Goal: Task Accomplishment & Management: Use online tool/utility

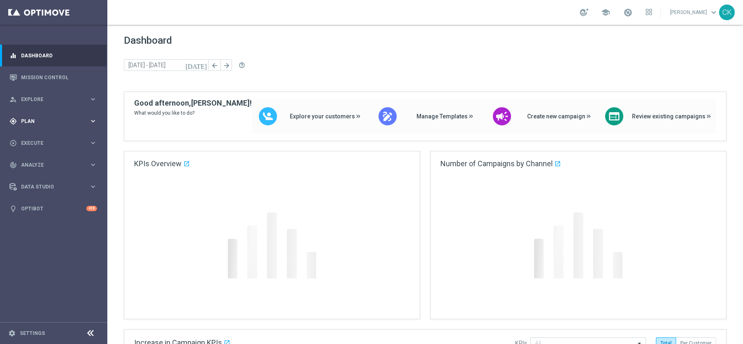
click at [38, 118] on div "gps_fixed Plan" at bounding box center [49, 121] width 80 height 7
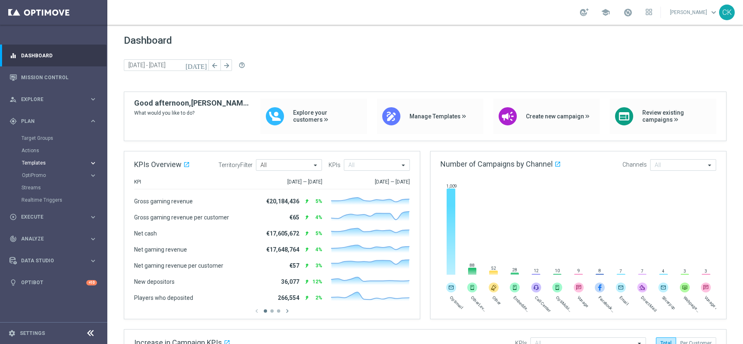
click at [33, 163] on span "Templates" at bounding box center [51, 163] width 59 height 5
click at [34, 172] on link "Optimail" at bounding box center [56, 175] width 60 height 7
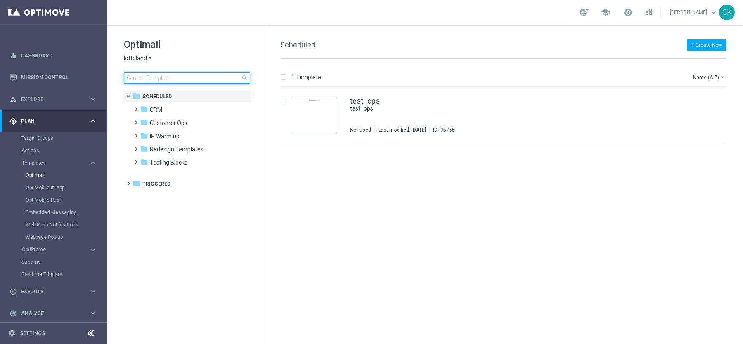
click at [161, 75] on input at bounding box center [187, 78] width 126 height 12
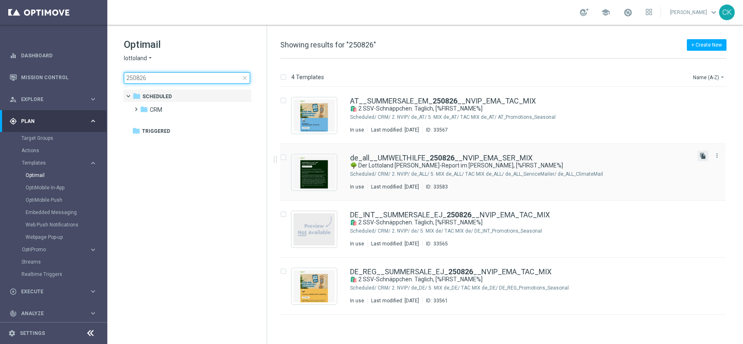
type input "250826"
click at [703, 154] on icon "file_copy" at bounding box center [703, 156] width 7 height 7
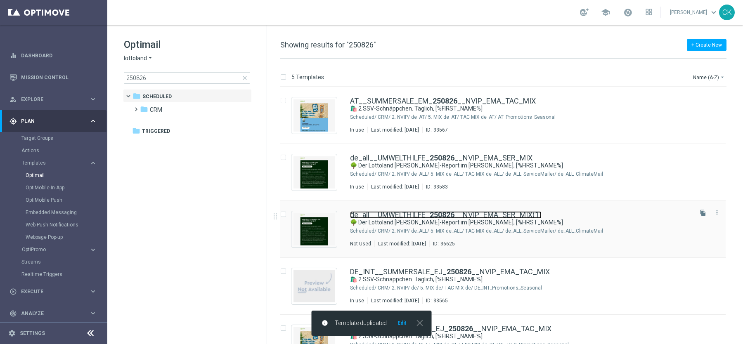
click at [425, 216] on link "de_all__UMWELTHILFE_ 250826 __NVIP_EMA_SER_MIX(1)" at bounding box center [446, 214] width 192 height 7
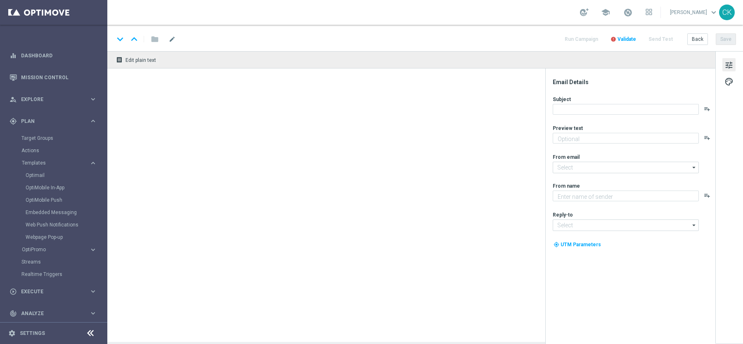
type input "de_all__UMWELTHILFE_250826__NVIP_EMA_SER_MIX(1)"
type textarea "Dein Beitrag zur Lottoland Klimaschutz-Initiative."
type input "mail@crm.lottoland.com"
type textarea "Lottoland"
type input "service@lottoland.com"
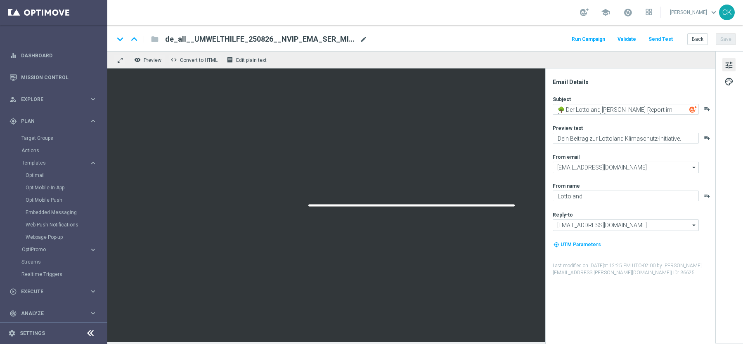
click at [360, 38] on span "mode_edit" at bounding box center [363, 39] width 7 height 7
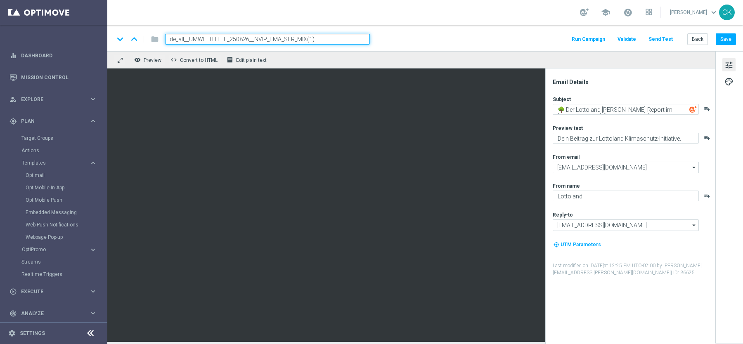
click at [247, 39] on input "de_all__UMWELTHILFE_250826__NVIP_EMA_SER_MIX(1)" at bounding box center [267, 39] width 205 height 11
click at [330, 42] on input "de_all__UMWELTHILFE_250925__NVIP_EMA_SER_MIX(1)" at bounding box center [267, 39] width 205 height 11
type input "de_all__UMWELTHILFE_250925__NVIP_EMA_SER_MIX"
click at [330, 37] on input "de_all__UMWELTHILFE_250925__NVIP_EMA_SER_MIX" at bounding box center [267, 39] width 205 height 11
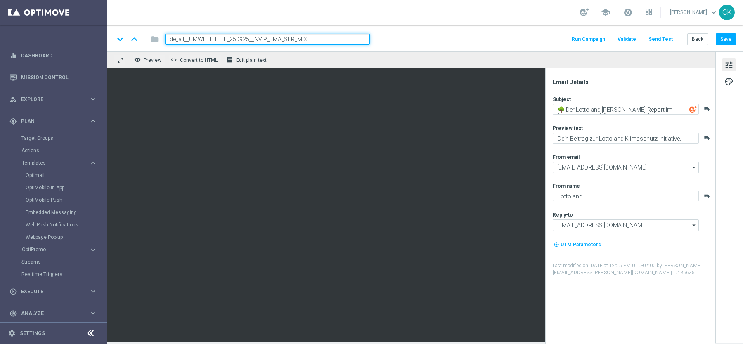
click at [330, 37] on input "de_all__UMWELTHILFE_250925__NVIP_EMA_SER_MIX" at bounding box center [267, 39] width 205 height 11
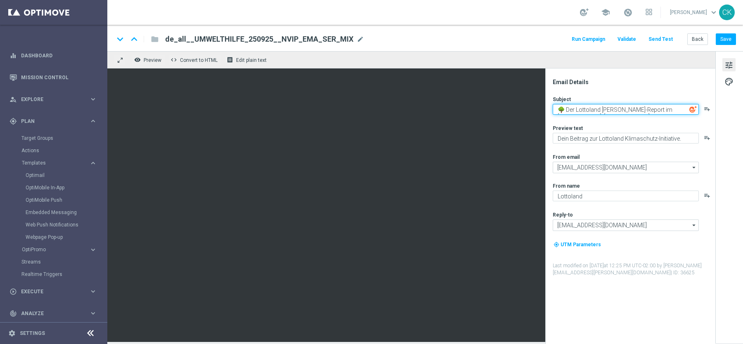
click at [652, 108] on textarea "🌳 Der Lottoland Klima-Report im Juli, [%FIRST_NAME%]" at bounding box center [626, 109] width 146 height 11
type textarea "🌳 Der Lottoland Klima-Report im August, [%FIRST_NAME%]"
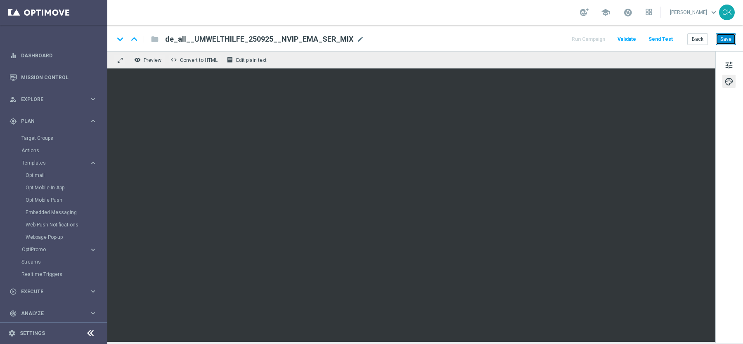
click at [728, 41] on button "Save" at bounding box center [726, 39] width 20 height 12
click at [727, 38] on button "Save" at bounding box center [726, 39] width 20 height 12
click at [703, 41] on button "Back" at bounding box center [698, 39] width 21 height 12
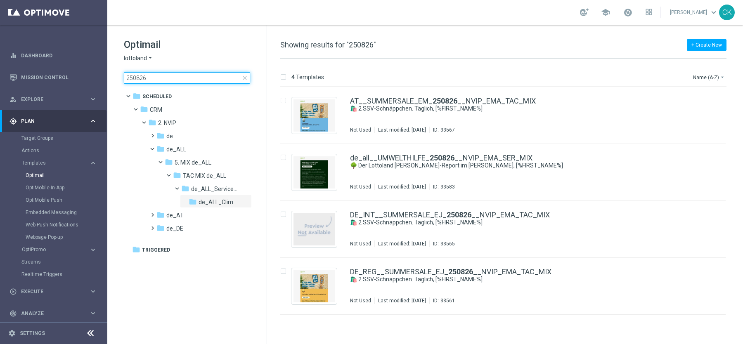
click at [158, 77] on input "250826" at bounding box center [187, 78] width 126 height 12
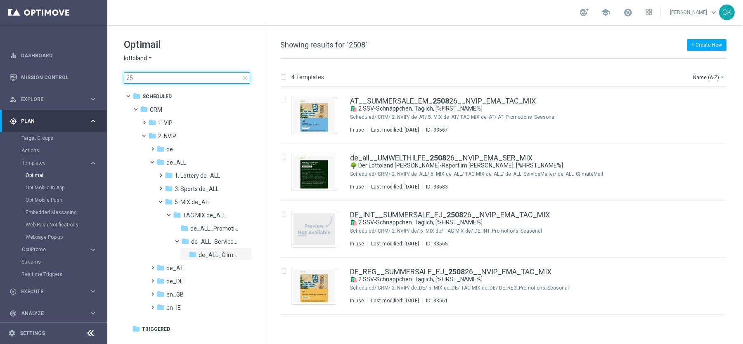
type input "2"
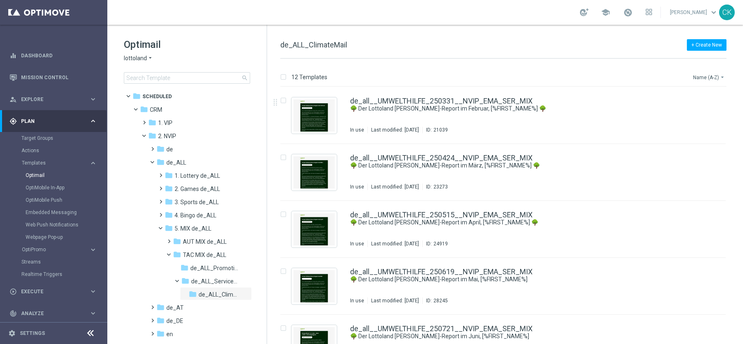
click at [713, 76] on button "Name (A-Z) arrow_drop_down" at bounding box center [709, 77] width 34 height 10
click at [693, 113] on span "Date Modified (Newest)" at bounding box center [694, 114] width 55 height 6
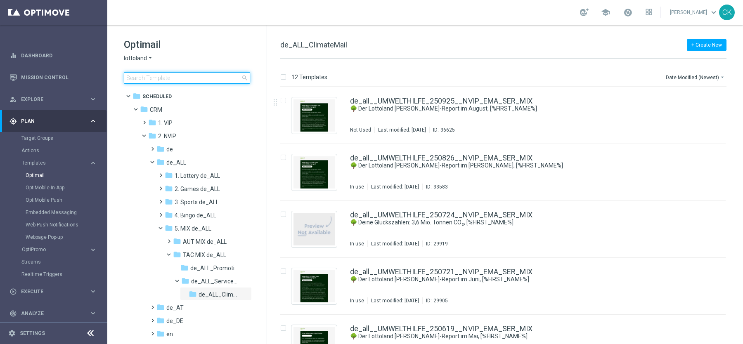
click at [189, 80] on input at bounding box center [187, 78] width 126 height 12
type input "0924"
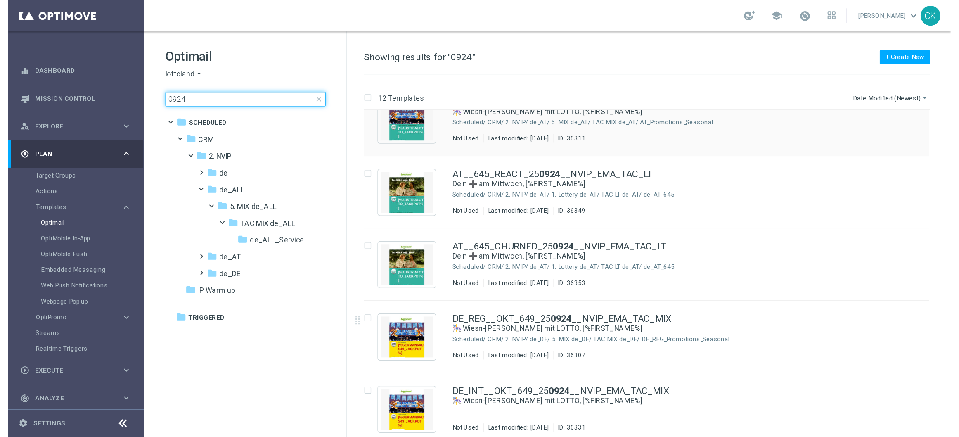
scroll to position [192, 0]
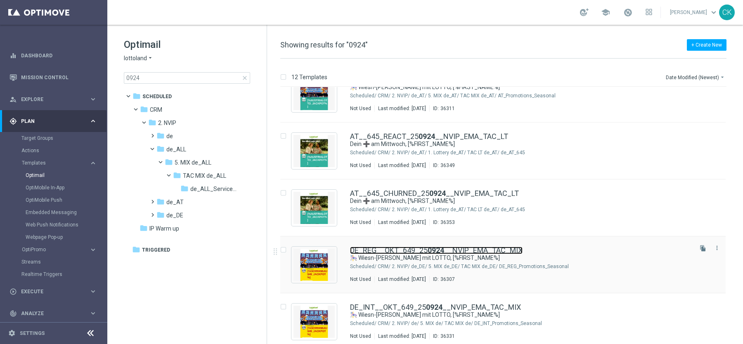
click at [389, 250] on link "DE_REG__OKT_649_25 0924 __NVIP_EMA_TAC_MIX" at bounding box center [436, 250] width 173 height 7
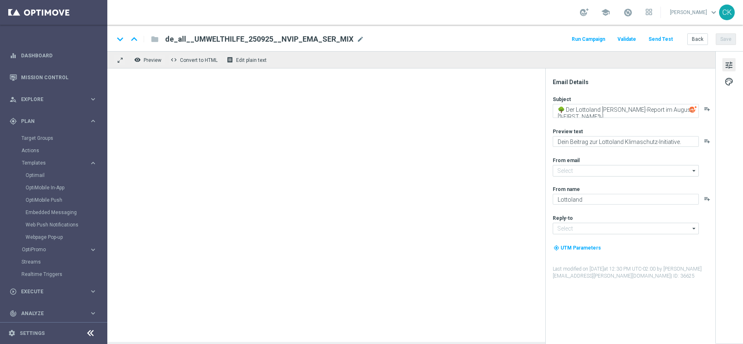
type input "mail@crm.lottoland.com"
type input "service@lottoland.com"
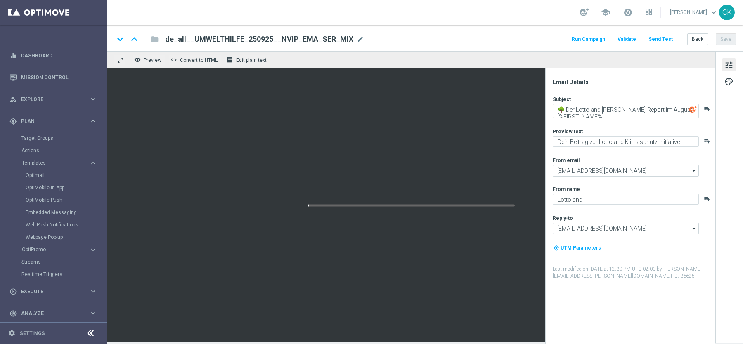
type textarea "🎠 Wiesn-Glück mit LOTTO, [%FIRST_NAME%]"
type textarea "Deftig sparen am Mittwoch."
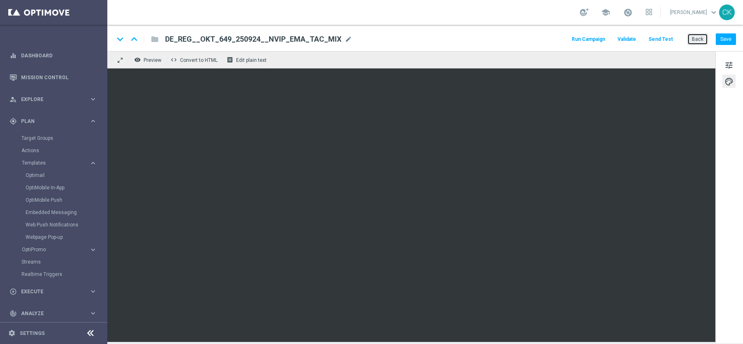
click at [705, 35] on button "Back" at bounding box center [698, 39] width 21 height 12
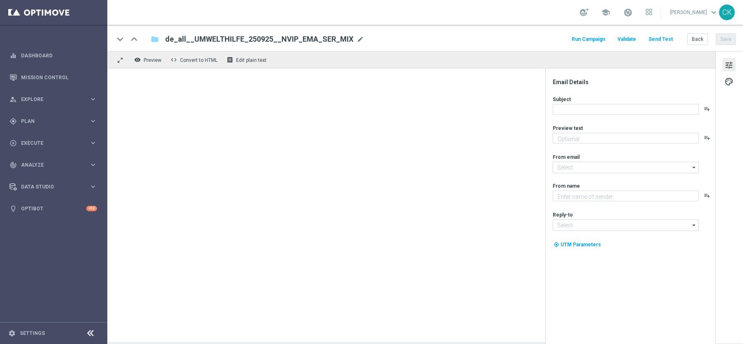
type textarea "Dein Beitrag zur Lottoland Klimaschutz-Initiative."
type input "[EMAIL_ADDRESS][DOMAIN_NAME]"
type textarea "Lottoland"
type input "[EMAIL_ADDRESS][DOMAIN_NAME]"
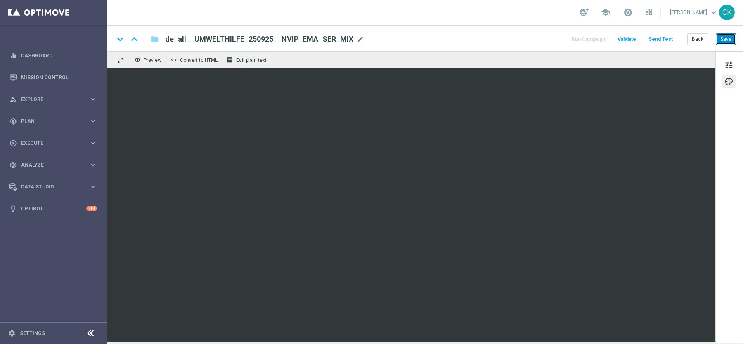
click at [724, 39] on button "Save" at bounding box center [726, 39] width 20 height 12
click at [728, 38] on button "Save" at bounding box center [726, 39] width 20 height 12
click at [724, 41] on button "Save" at bounding box center [726, 39] width 20 height 12
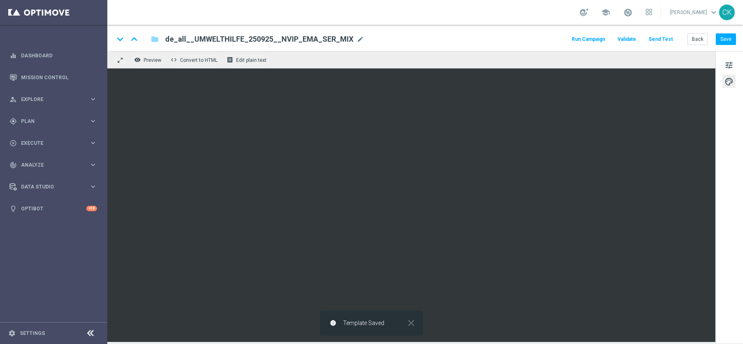
click at [660, 37] on button "Send Test" at bounding box center [660, 39] width 27 height 11
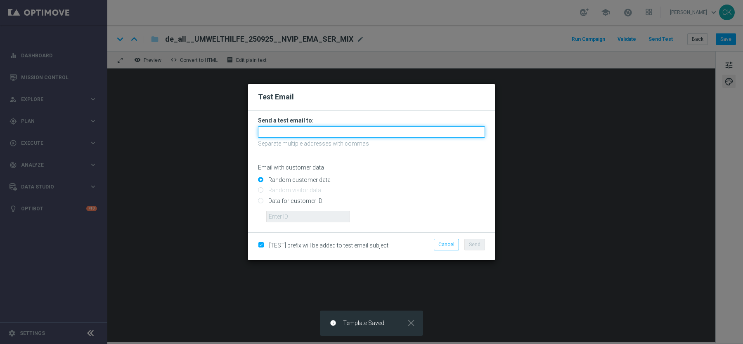
click at [346, 127] on input "text" at bounding box center [371, 132] width 227 height 12
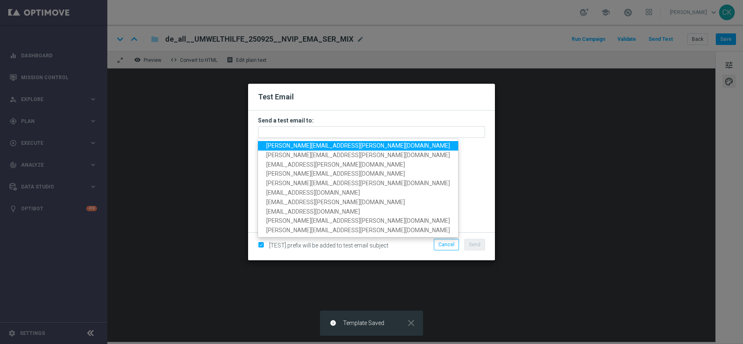
click at [315, 145] on span "charlotte.kammeyer@lottoland.com" at bounding box center [358, 145] width 184 height 7
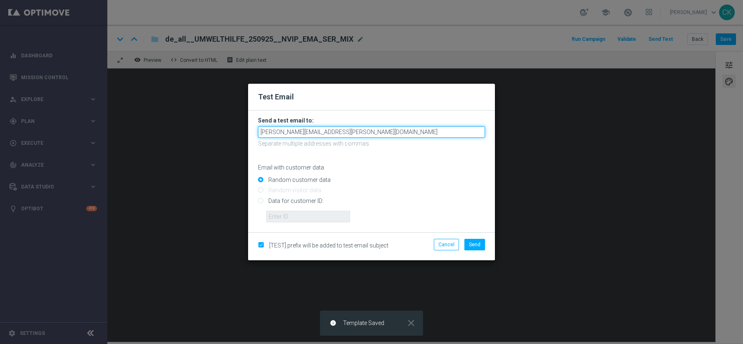
click at [400, 132] on input "charlotte.kammeyer@lottoland.com" at bounding box center [371, 132] width 227 height 12
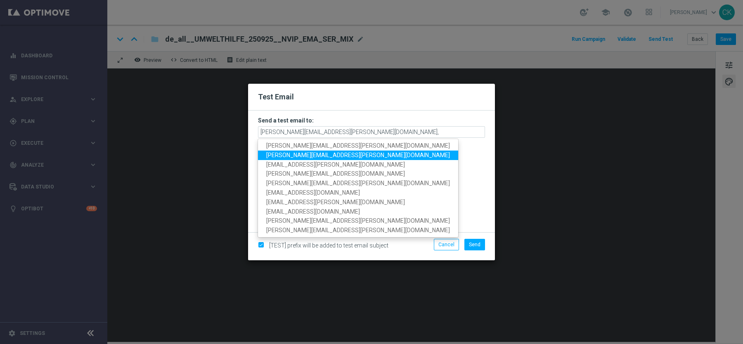
click at [323, 156] on span "alexander.huber@lottoland.com" at bounding box center [358, 155] width 184 height 7
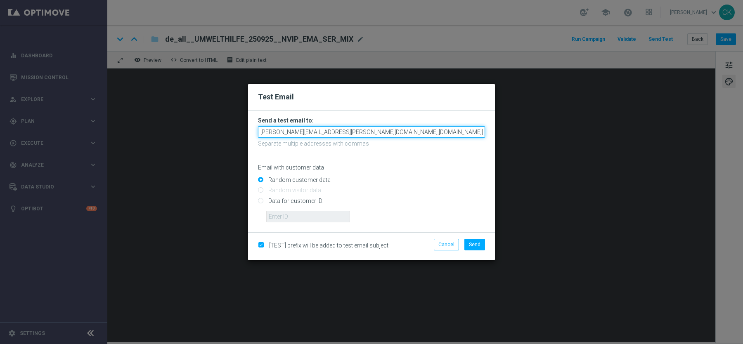
click at [446, 132] on input "charlotte.kammeyer@lottoland.com,alexander.huber@lottoland.com" at bounding box center [371, 132] width 227 height 12
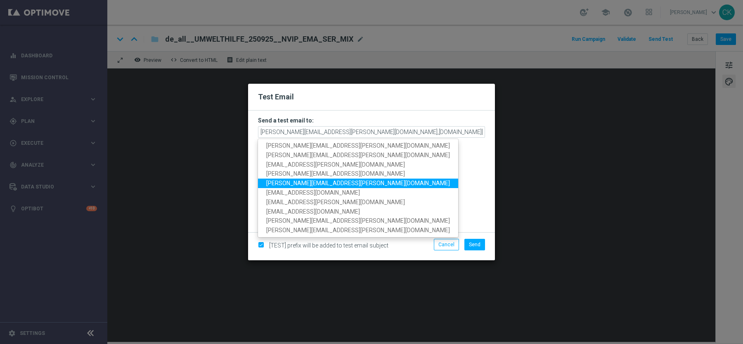
click at [345, 183] on span "michaela.weinmann@lottoland.com" at bounding box center [358, 183] width 184 height 7
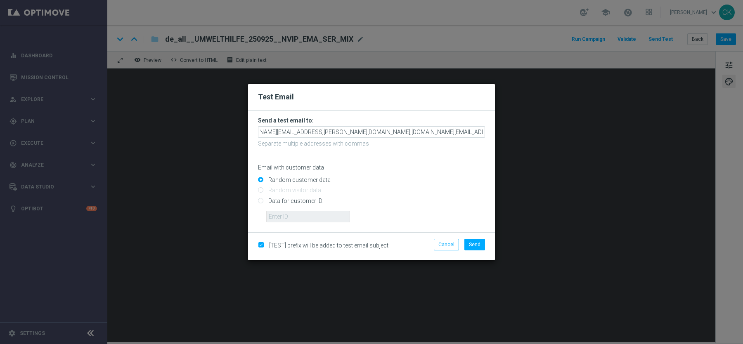
scroll to position [0, 41]
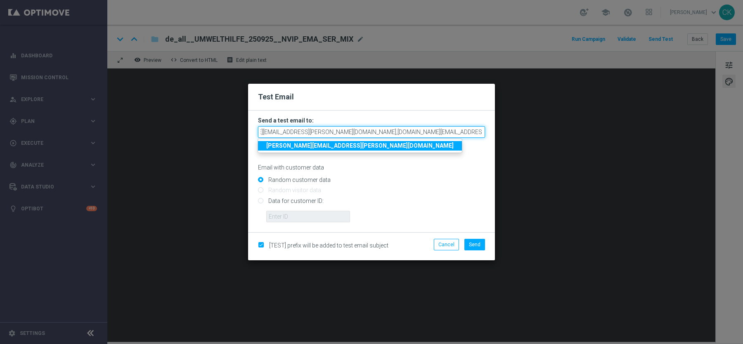
click at [484, 133] on input "charlotte.kammeyer@lottoland.com,alexander.huber@lottoland.com,michaela.weinman…" at bounding box center [371, 132] width 227 height 12
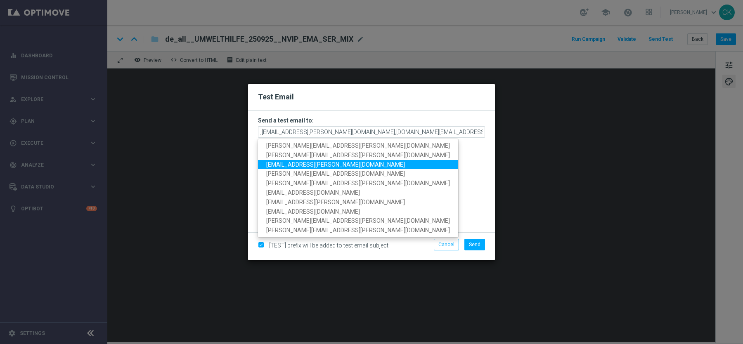
click at [345, 165] on link "palma.prieto@lottoland.com" at bounding box center [358, 164] width 200 height 9
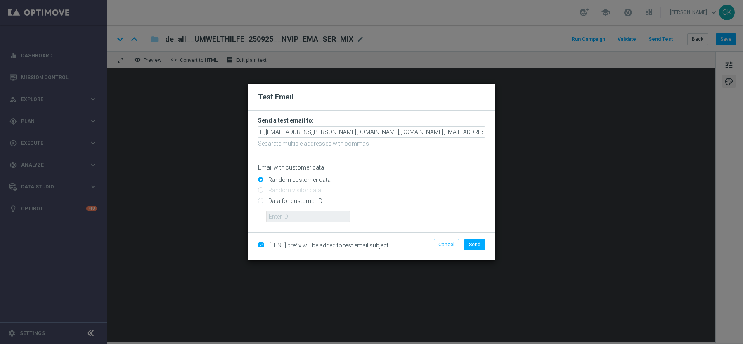
scroll to position [0, 114]
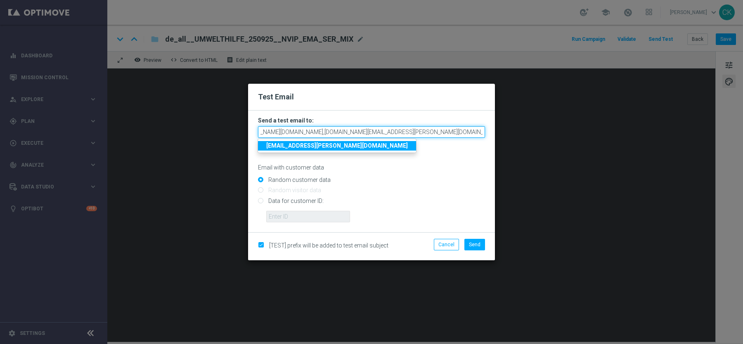
click at [481, 132] on input "charlotte.kammeyer@lottoland.com,alexander.huber@lottoland.com,michaela.weinman…" at bounding box center [371, 132] width 227 height 12
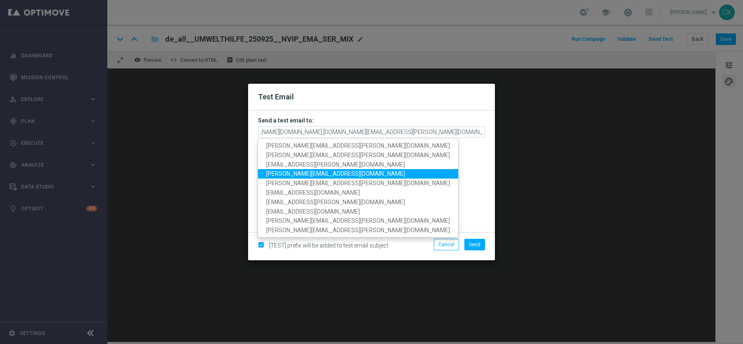
click at [347, 175] on span "sebastian.aubel@lottoland.com" at bounding box center [335, 174] width 139 height 7
type input "charlotte.kammeyer@lottoland.com,alexander.huber@lottoland.com,michaela.weinman…"
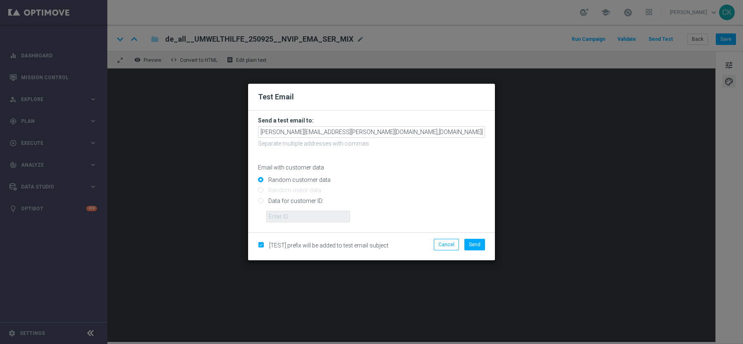
click at [281, 201] on input "Data for customer ID:" at bounding box center [371, 205] width 227 height 12
radio input "true"
click at [281, 201] on input "Data for customer ID:" at bounding box center [371, 205] width 227 height 12
click at [280, 178] on input "Random customer data" at bounding box center [371, 184] width 227 height 12
radio input "true"
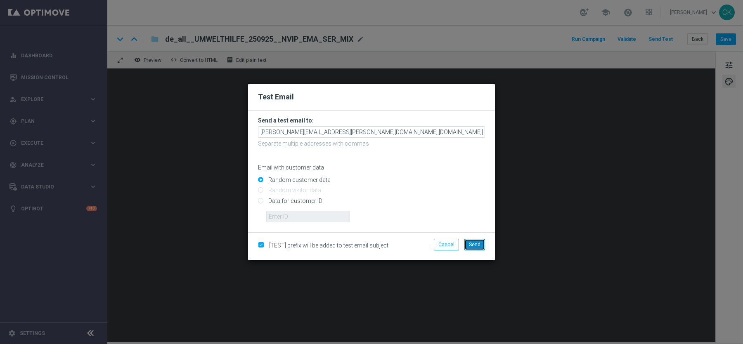
click at [472, 250] on button "Send" at bounding box center [475, 245] width 21 height 12
click at [470, 241] on button "Send" at bounding box center [475, 245] width 21 height 12
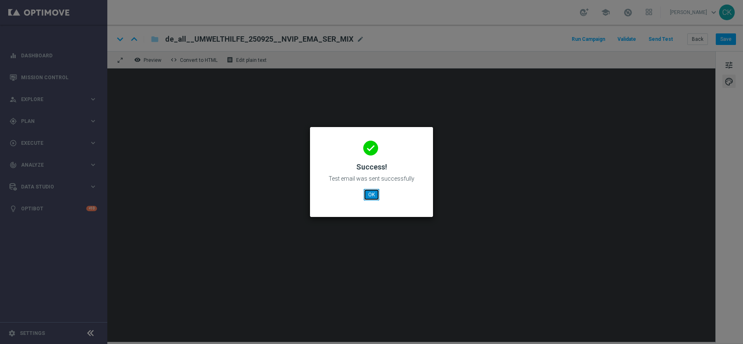
click at [370, 193] on button "OK" at bounding box center [372, 195] width 16 height 12
click at [727, 38] on modal-container "done Success! Test email was sent successfully OK" at bounding box center [371, 172] width 743 height 344
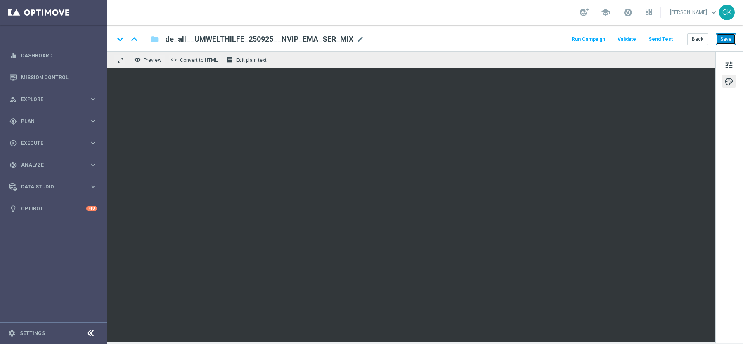
click at [727, 38] on button "Save" at bounding box center [726, 39] width 20 height 12
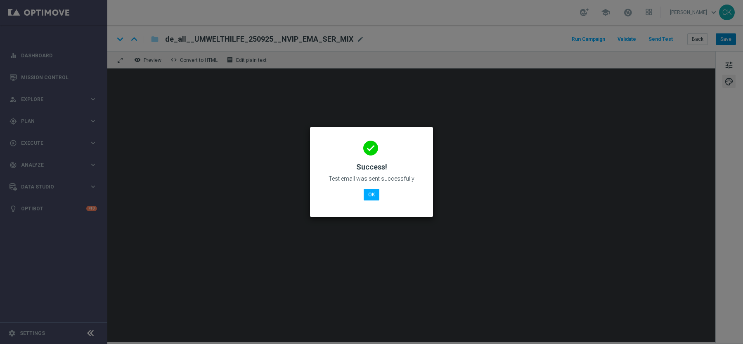
click at [726, 38] on modal-container "done Success! Test email was sent successfully OK" at bounding box center [371, 172] width 743 height 344
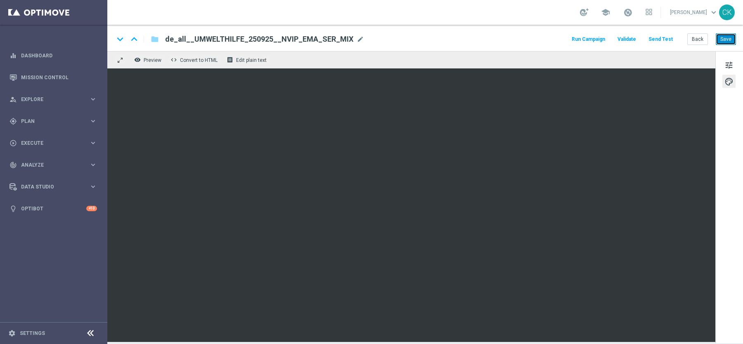
click at [726, 38] on button "Save" at bounding box center [726, 39] width 20 height 12
click at [701, 38] on button "Back" at bounding box center [698, 39] width 21 height 12
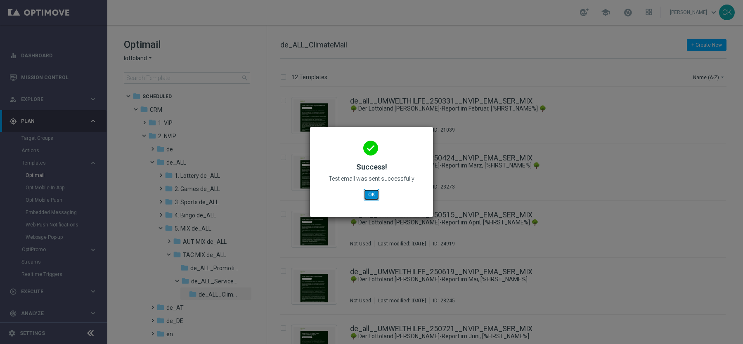
click at [376, 191] on button "OK" at bounding box center [372, 195] width 16 height 12
